Goal: Task Accomplishment & Management: Manage account settings

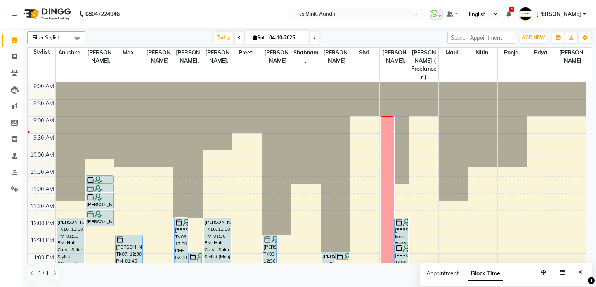
scroll to position [34, 0]
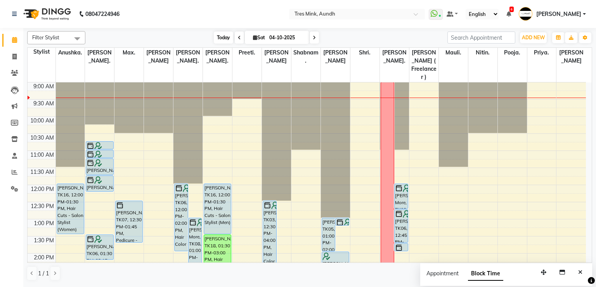
click at [219, 33] on span "Today" at bounding box center [223, 37] width 19 height 12
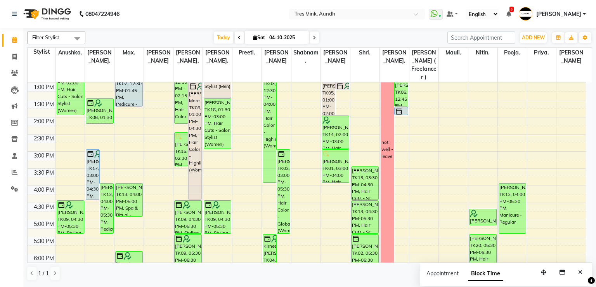
scroll to position [293, 0]
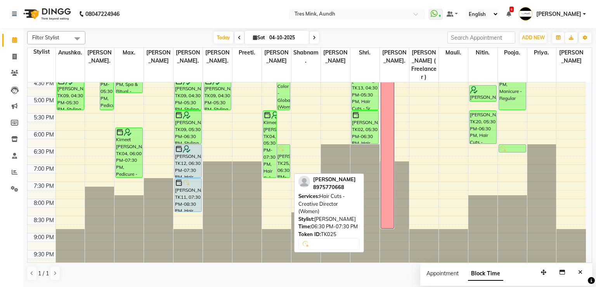
click at [289, 162] on div "[PERSON_NAME], TK25, 06:30 PM-07:30 PM, Hair Cuts - Creative Director (Women)" at bounding box center [283, 160] width 13 height 33
click at [283, 164] on div "[PERSON_NAME], TK25, 06:30 PM-07:30 PM, Hair Cuts - Creative Director (Women)" at bounding box center [283, 160] width 13 height 33
select select "6"
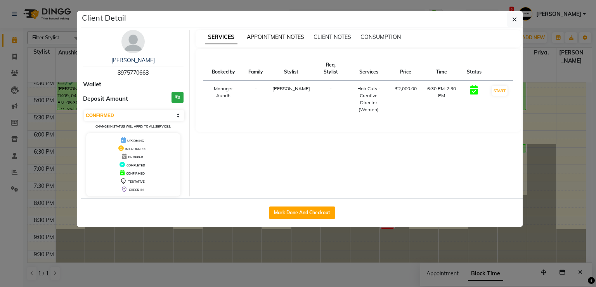
click at [266, 36] on span "APPOINTMENT NOTES" at bounding box center [275, 36] width 57 height 7
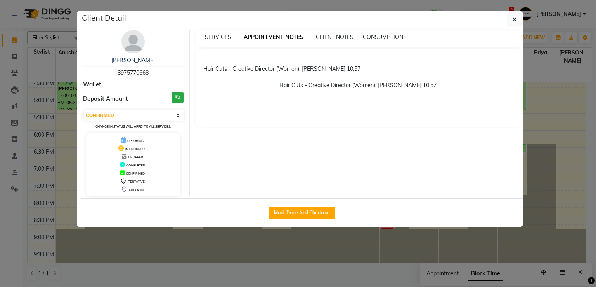
click at [544, 92] on ngb-modal-window "Client Detail Soha Shiwale 8975770668 Wallet Deposit Amount ₹0 Select IN SERVIC…" at bounding box center [298, 143] width 596 height 287
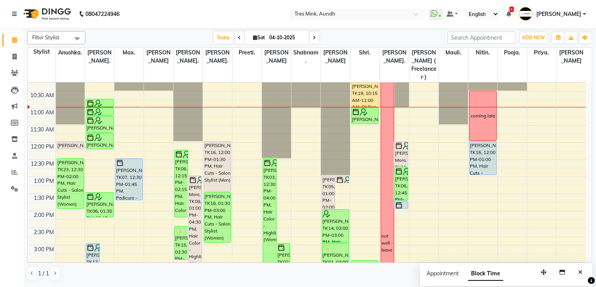
scroll to position [71, 0]
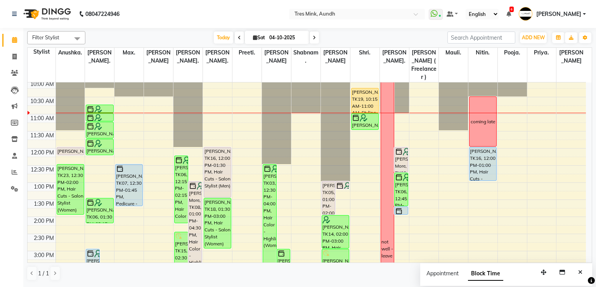
click at [314, 37] on icon at bounding box center [314, 37] width 3 height 5
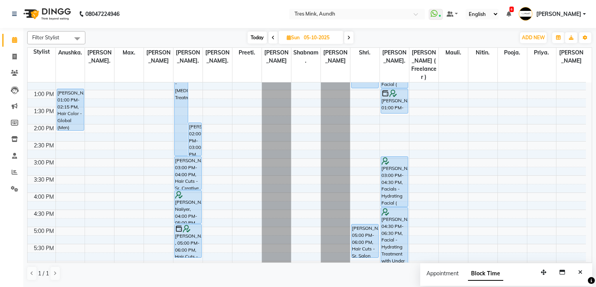
scroll to position [112, 0]
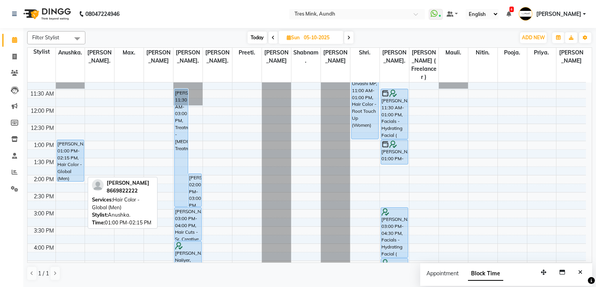
click at [68, 163] on div "[PERSON_NAME], 01:00 PM-02:15 PM, Hair Color - Global (Men)" at bounding box center [70, 160] width 27 height 41
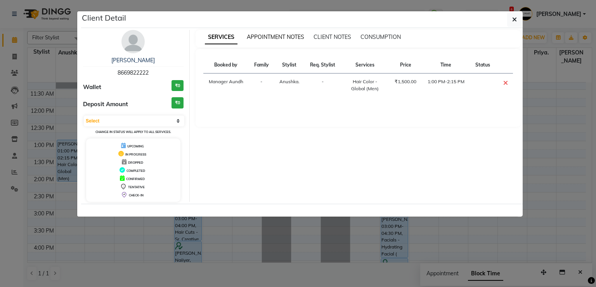
click at [269, 38] on span "APPOINTMENT NOTES" at bounding box center [275, 36] width 57 height 7
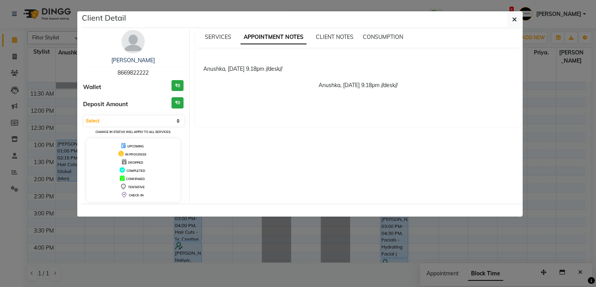
click at [557, 143] on ngb-modal-window "Client Detail [PERSON_NAME] 8669822222 Wallet ₹0 Deposit Amount ₹0 Select CONFI…" at bounding box center [298, 143] width 596 height 287
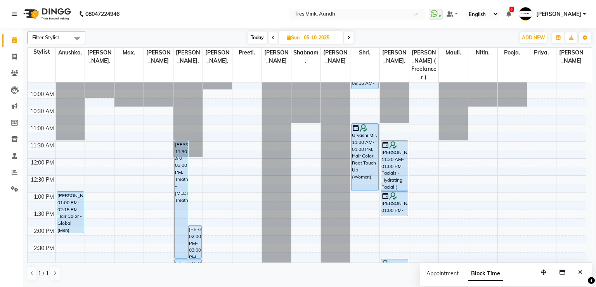
scroll to position [61, 0]
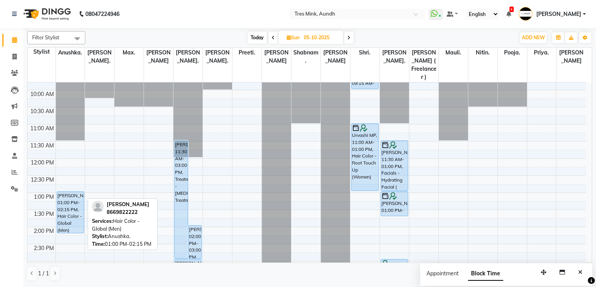
click at [65, 214] on div "[PERSON_NAME], 01:00 PM-02:15 PM, Hair Color - Global (Men)" at bounding box center [70, 211] width 27 height 41
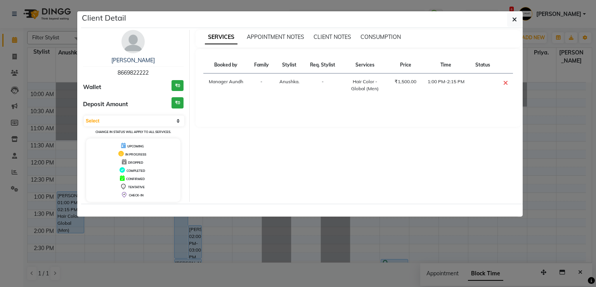
click at [236, 239] on ngb-modal-window "Client Detail [PERSON_NAME] 8669822222 Wallet ₹0 Deposit Amount ₹0 Select CONFI…" at bounding box center [298, 143] width 596 height 287
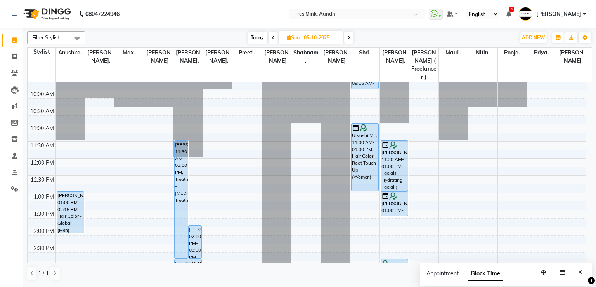
click at [345, 36] on span at bounding box center [348, 37] width 9 height 12
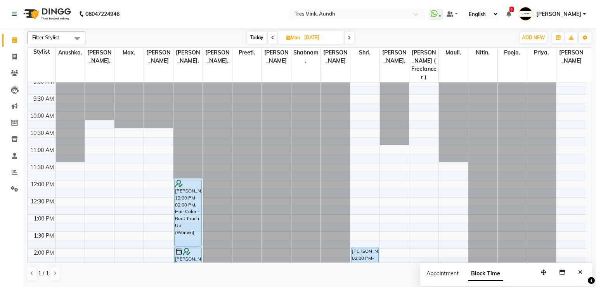
scroll to position [0, 0]
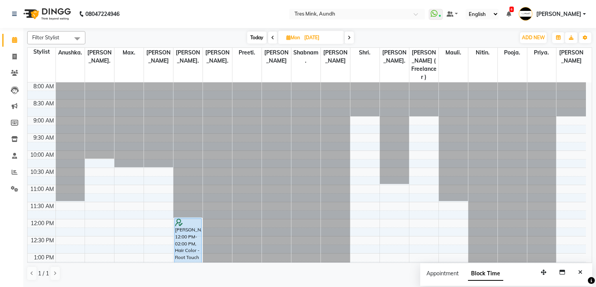
click at [353, 36] on span at bounding box center [349, 37] width 9 height 12
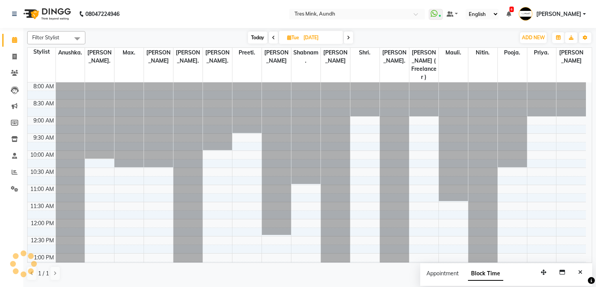
scroll to position [102, 0]
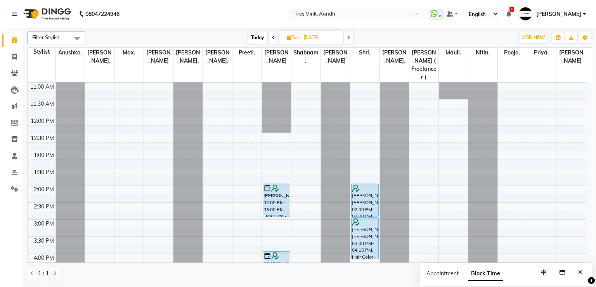
click at [256, 33] on span "Today" at bounding box center [257, 37] width 19 height 12
type input "04-10-2025"
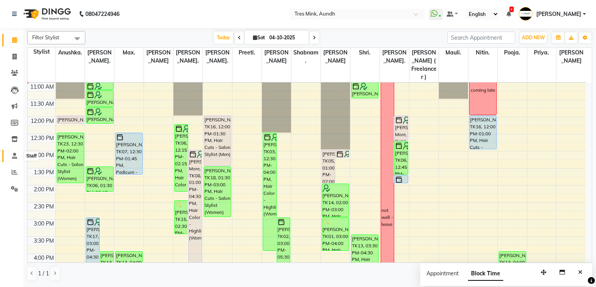
click at [14, 158] on icon at bounding box center [14, 156] width 5 height 6
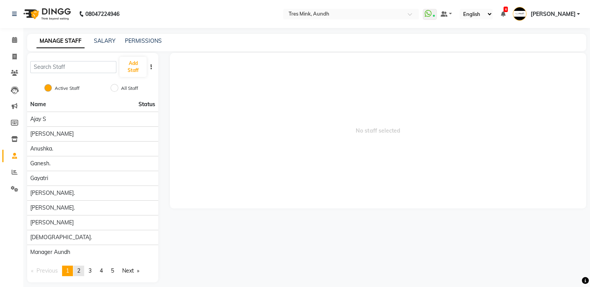
click at [84, 272] on link "page 2" at bounding box center [78, 270] width 11 height 10
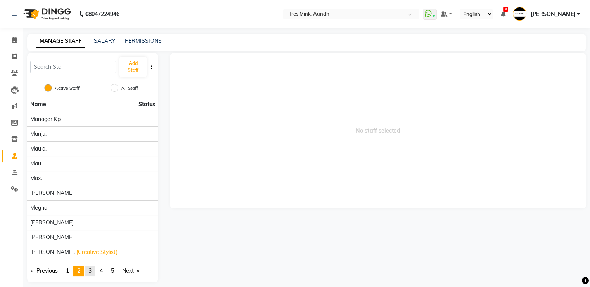
click at [92, 269] on span "3" at bounding box center [90, 270] width 3 height 7
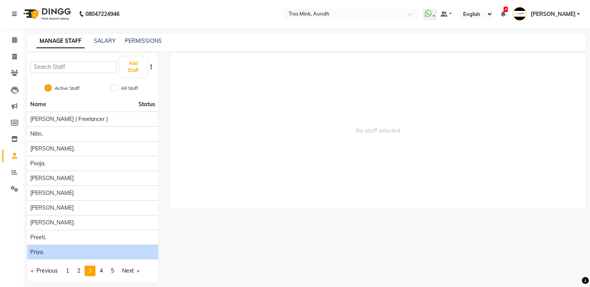
click at [93, 244] on li "Priya." at bounding box center [92, 251] width 131 height 15
click at [94, 249] on div "Priya." at bounding box center [92, 252] width 125 height 8
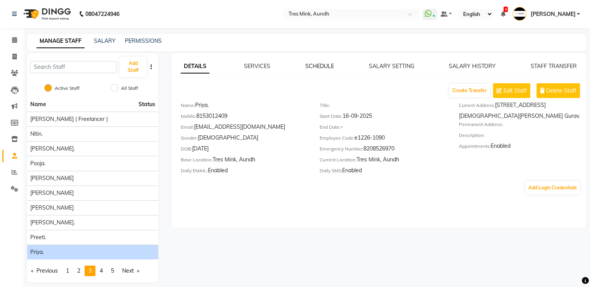
click at [316, 67] on link "SCHEDULE" at bounding box center [320, 66] width 29 height 7
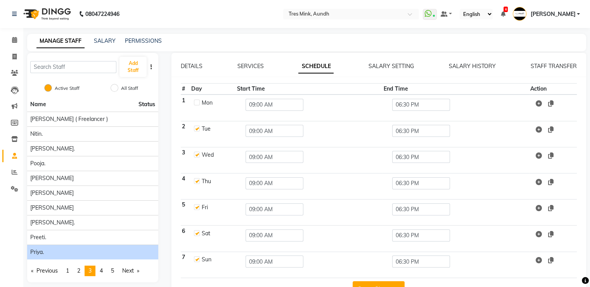
click at [196, 104] on label at bounding box center [197, 102] width 6 height 6
click at [196, 104] on input "checkbox" at bounding box center [196, 101] width 5 height 5
checkbox input "true"
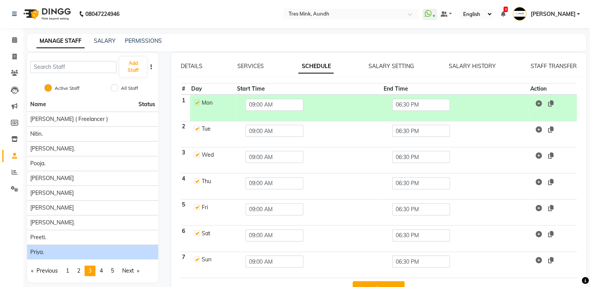
click at [198, 126] on label at bounding box center [197, 128] width 6 height 6
click at [198, 126] on input "checkbox" at bounding box center [196, 127] width 5 height 5
checkbox input "false"
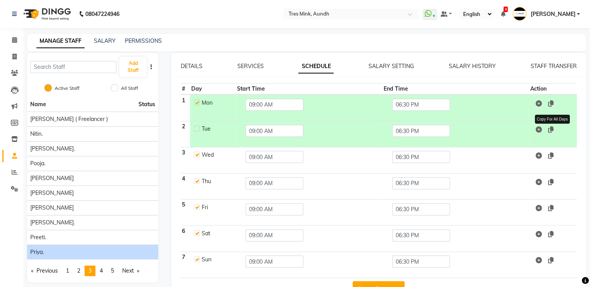
click at [551, 129] on icon at bounding box center [551, 129] width 5 height 6
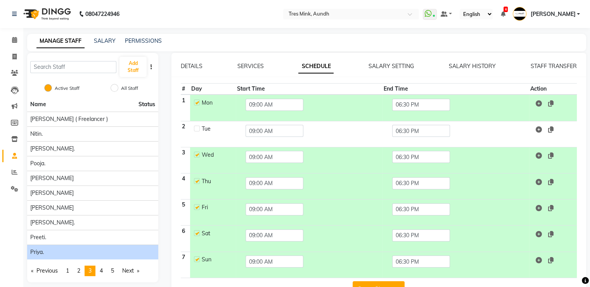
scroll to position [23, 0]
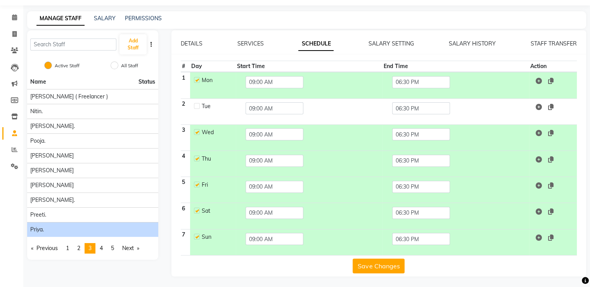
click at [378, 264] on button "Save Changes" at bounding box center [379, 265] width 52 height 15
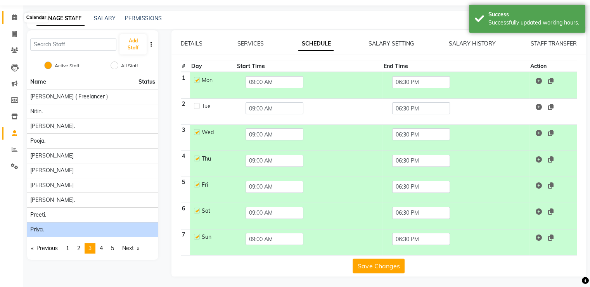
click at [9, 17] on span at bounding box center [15, 17] width 14 height 9
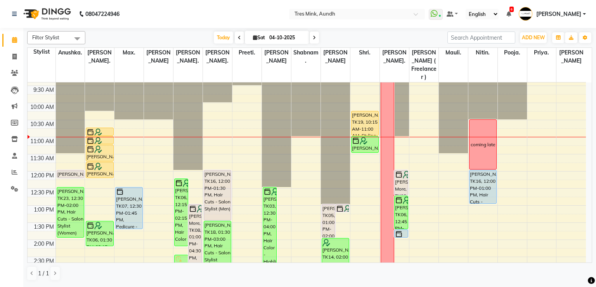
scroll to position [44, 0]
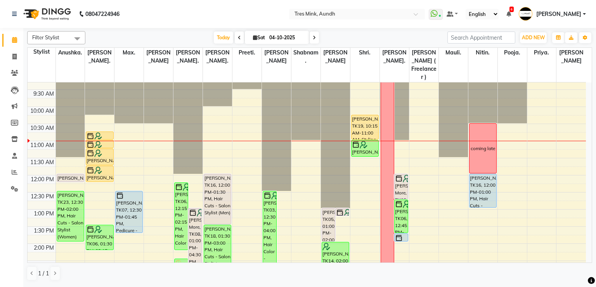
click at [410, 37] on div "[DATE] [DATE]" at bounding box center [266, 38] width 354 height 12
click at [568, 17] on span "[PERSON_NAME]" at bounding box center [559, 14] width 45 height 8
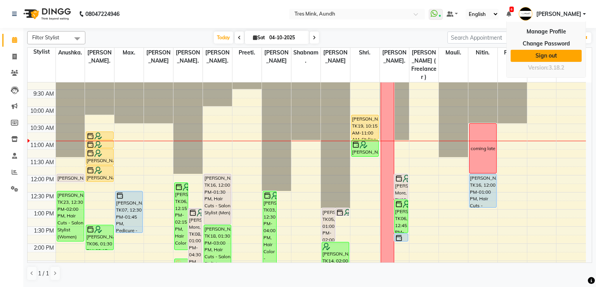
click at [562, 58] on link "Sign out" at bounding box center [546, 56] width 71 height 12
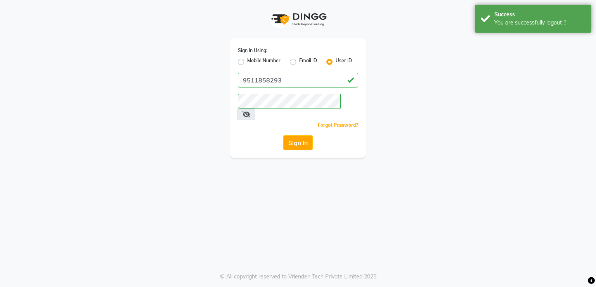
click at [273, 59] on label "Mobile Number" at bounding box center [263, 61] width 33 height 9
click at [252, 59] on input "Mobile Number" at bounding box center [249, 59] width 5 height 5
radio input "true"
radio input "false"
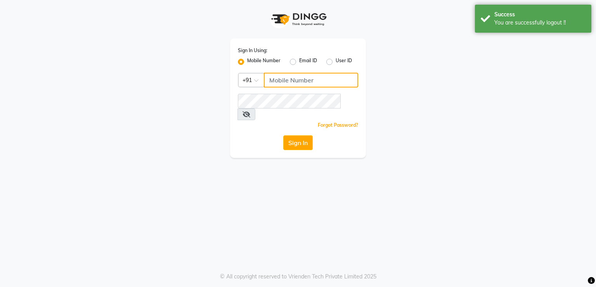
click at [313, 86] on input "Username" at bounding box center [311, 80] width 94 height 15
type input "8999659395"
click at [294, 135] on button "Sign In" at bounding box center [298, 142] width 30 height 15
